Goal: Information Seeking & Learning: Learn about a topic

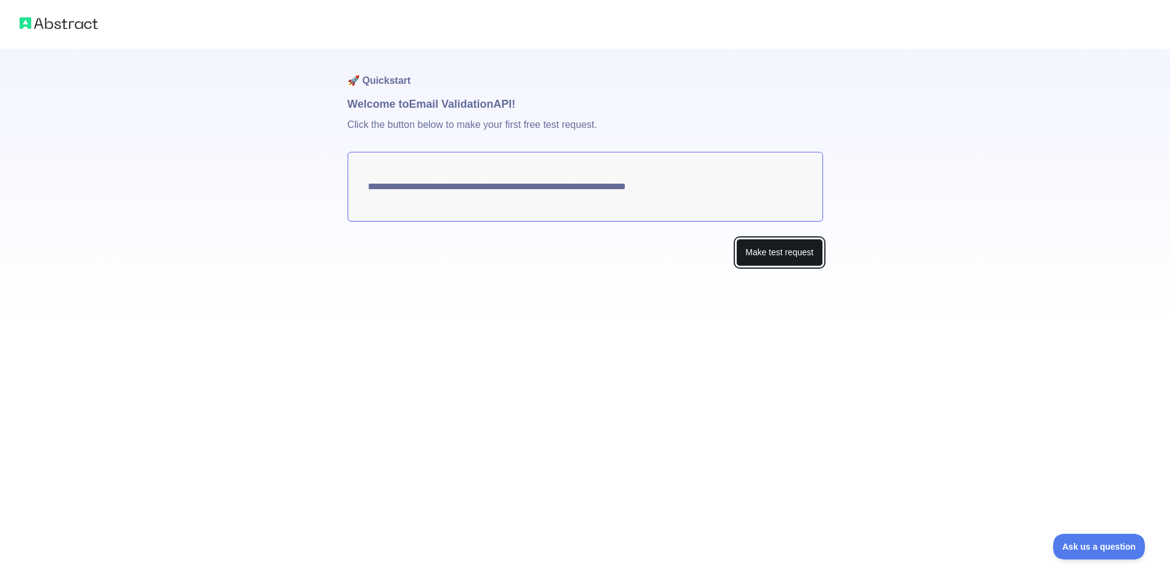
click at [766, 253] on button "Make test request" at bounding box center [779, 253] width 86 height 28
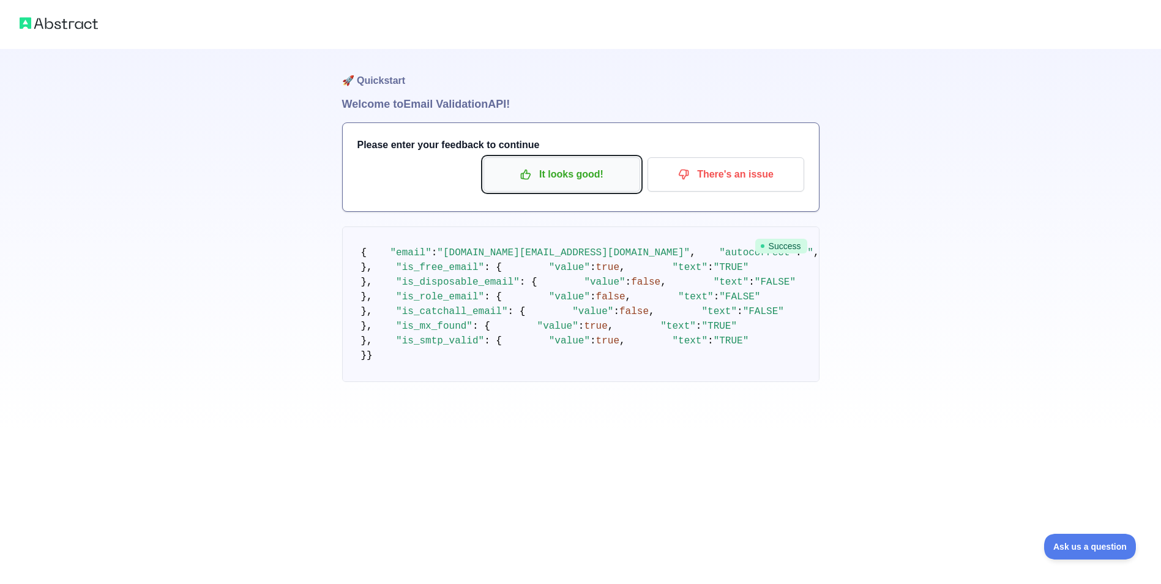
click at [599, 179] on p "It looks good!" at bounding box center [562, 174] width 138 height 21
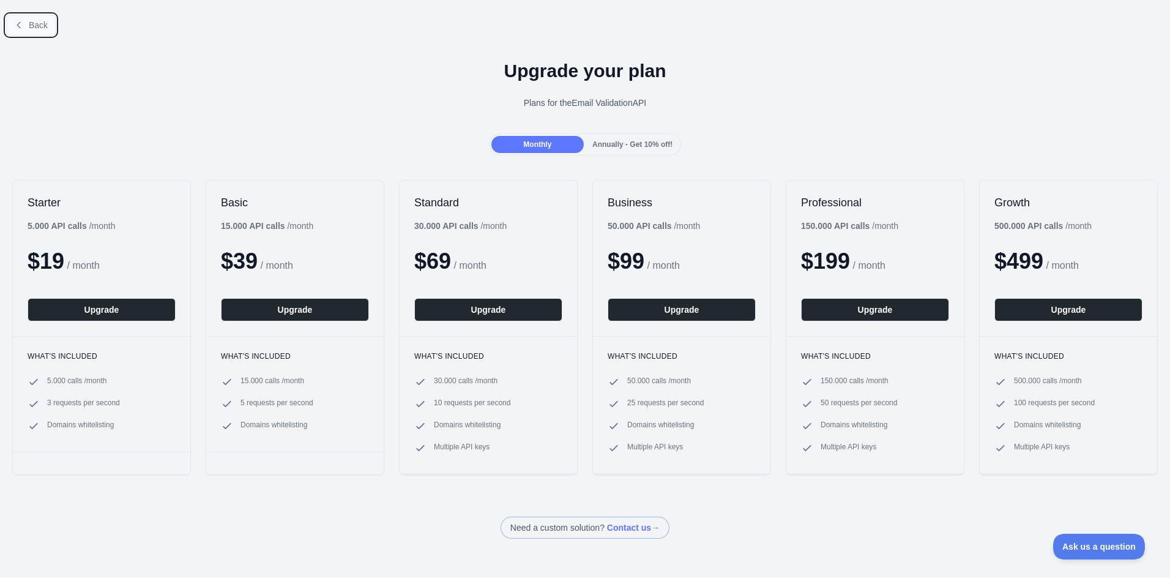
click at [47, 26] on span "Back" at bounding box center [38, 25] width 19 height 10
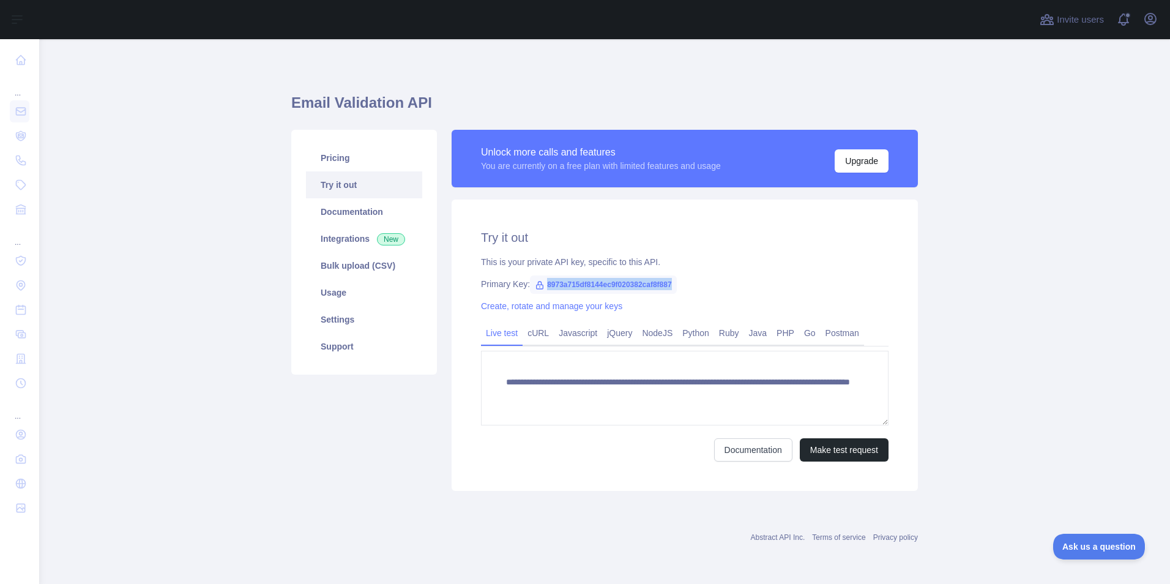
drag, startPoint x: 676, startPoint y: 280, endPoint x: 540, endPoint y: 284, distance: 135.9
click at [540, 284] on span "8973a715df8144ec9f020382caf8f887" at bounding box center [603, 284] width 147 height 18
drag, startPoint x: 540, startPoint y: 284, endPoint x: 583, endPoint y: 283, distance: 42.2
copy span "8973a715df8144ec9f020382caf8f887"
click at [375, 293] on link "Usage" at bounding box center [364, 292] width 116 height 27
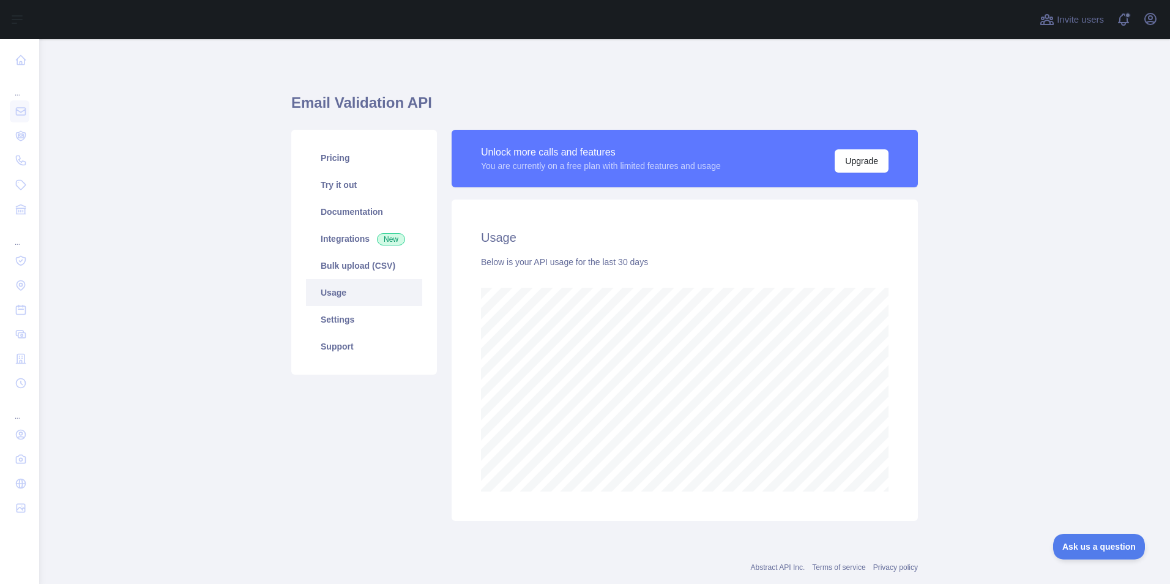
scroll to position [545, 1122]
click at [353, 236] on link "Integrations New" at bounding box center [364, 238] width 116 height 27
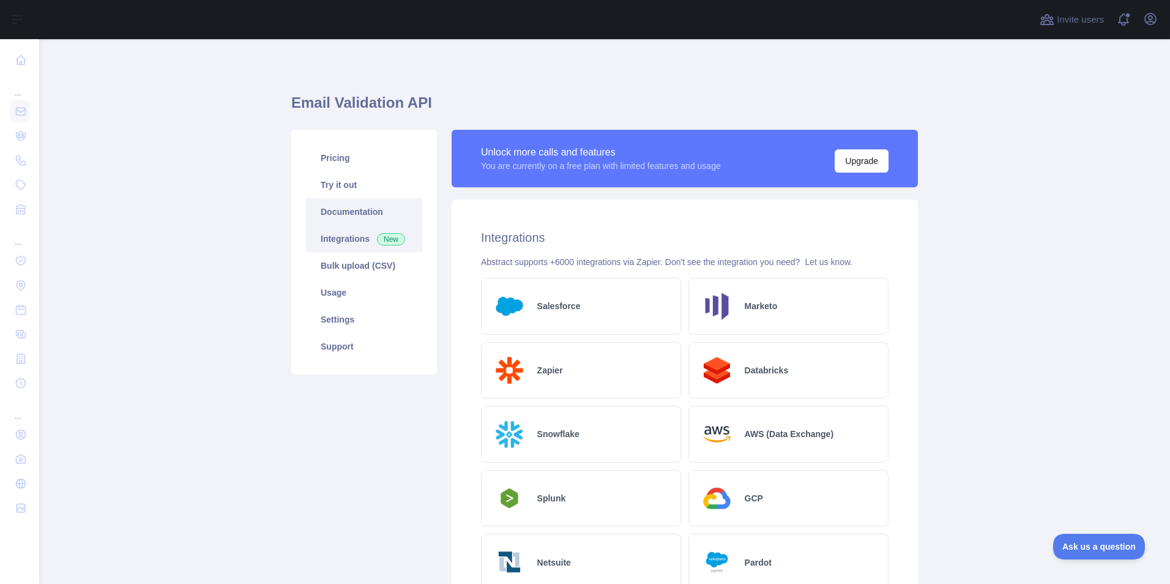
click at [364, 210] on link "Documentation" at bounding box center [364, 211] width 116 height 27
